Goal: Find specific page/section: Find specific page/section

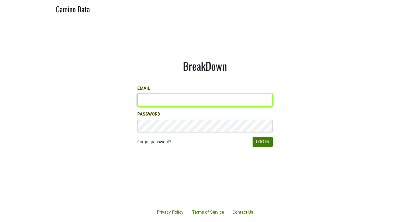
click at [161, 97] on input "Email" at bounding box center [205, 100] width 136 height 13
click at [179, 100] on input "Email" at bounding box center [205, 100] width 136 height 13
type input "ellison@bellaoaks.com"
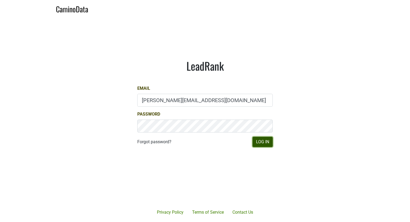
click at [271, 141] on button "Log In" at bounding box center [263, 142] width 20 height 10
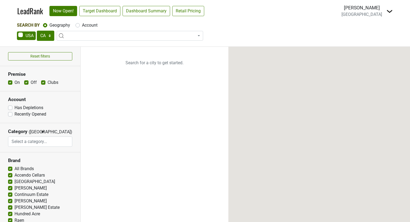
select select "CA"
select select
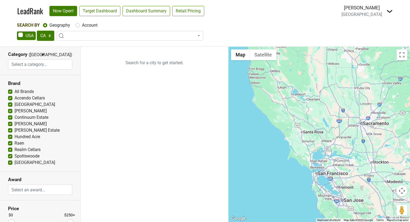
scroll to position [78, 0]
click at [15, 90] on label "All Brands" at bounding box center [24, 91] width 19 height 6
click at [10, 90] on input "All Brands" at bounding box center [10, 90] width 4 height 5
checkbox input "false"
click at [15, 96] on label "Accendo Cellars" at bounding box center [30, 97] width 30 height 6
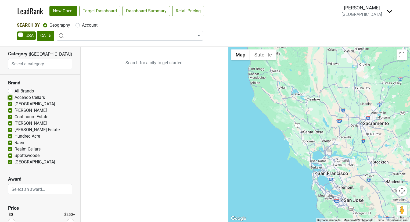
click at [9, 96] on input "Accendo Cellars" at bounding box center [10, 96] width 4 height 5
checkbox input "false"
click at [15, 103] on label "[GEOGRAPHIC_DATA]" at bounding box center [35, 104] width 41 height 6
click at [10, 103] on input "[GEOGRAPHIC_DATA]" at bounding box center [10, 103] width 4 height 5
checkbox input "false"
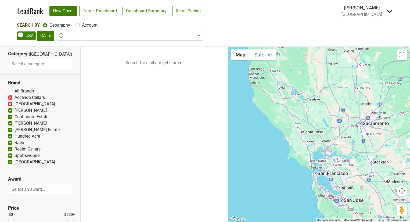
click at [15, 111] on label "[PERSON_NAME]" at bounding box center [31, 110] width 32 height 6
click at [10, 111] on input "[PERSON_NAME]" at bounding box center [10, 109] width 4 height 5
checkbox input "false"
click at [9, 121] on input "[PERSON_NAME]" at bounding box center [10, 122] width 4 height 5
checkbox input "false"
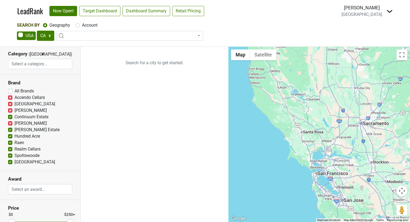
click at [15, 115] on label "Continuum Estate" at bounding box center [32, 117] width 34 height 6
click at [10, 115] on input "Continuum Estate" at bounding box center [10, 116] width 4 height 5
checkbox input "false"
click at [15, 129] on label "[PERSON_NAME] Estate" at bounding box center [37, 130] width 45 height 6
click at [9, 129] on input "[PERSON_NAME] Estate" at bounding box center [10, 129] width 4 height 5
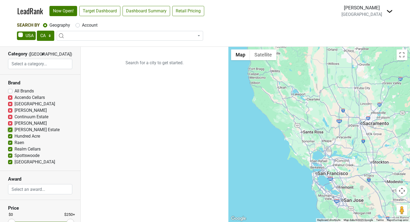
checkbox input "false"
click at [15, 136] on label "Hundred Acre" at bounding box center [28, 136] width 26 height 6
click at [10, 136] on input "Hundred Acre" at bounding box center [10, 135] width 4 height 5
checkbox input "false"
click at [15, 145] on label "Raen" at bounding box center [20, 143] width 10 height 6
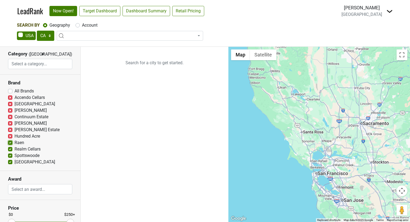
click at [10, 145] on input "Raen" at bounding box center [10, 142] width 4 height 5
checkbox input "false"
click at [15, 150] on label "Realm Cellars" at bounding box center [28, 149] width 26 height 6
click at [10, 150] on input "Realm Cellars" at bounding box center [10, 148] width 4 height 5
checkbox input "false"
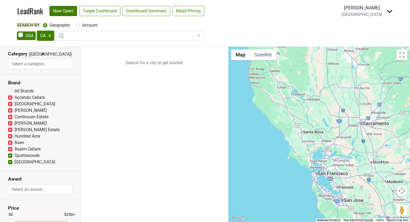
click at [15, 157] on label "Spottswoode" at bounding box center [27, 155] width 25 height 6
click at [10, 157] on input "Spottswoode" at bounding box center [10, 154] width 4 height 5
checkbox input "false"
click at [15, 164] on label "[GEOGRAPHIC_DATA]" at bounding box center [35, 162] width 41 height 6
click at [10, 164] on input "[GEOGRAPHIC_DATA]" at bounding box center [10, 161] width 4 height 5
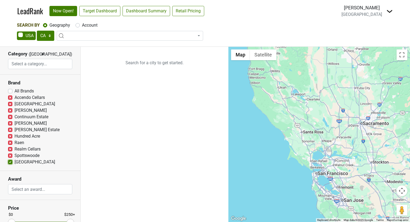
checkbox input "false"
click at [15, 98] on label "Accendo Cellars" at bounding box center [30, 97] width 30 height 6
click at [9, 98] on input "Accendo Cellars" at bounding box center [10, 96] width 4 height 5
click at [15, 98] on label "Accendo Cellars" at bounding box center [30, 97] width 30 height 6
click at [10, 98] on input "Accendo Cellars" at bounding box center [10, 96] width 4 height 5
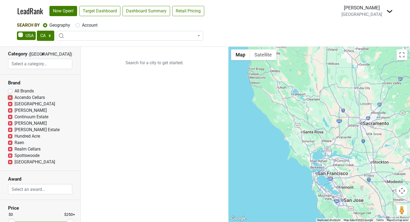
checkbox input "true"
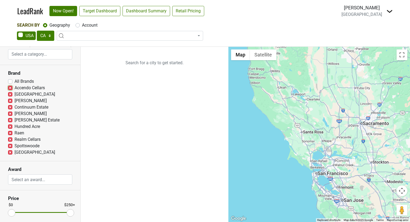
scroll to position [118, 0]
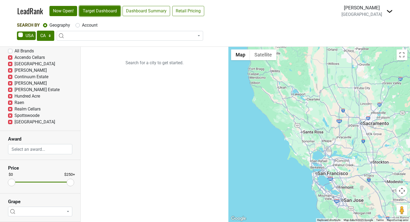
click at [95, 10] on link "Target Dashboard" at bounding box center [99, 11] width 41 height 10
